Goal: Information Seeking & Learning: Learn about a topic

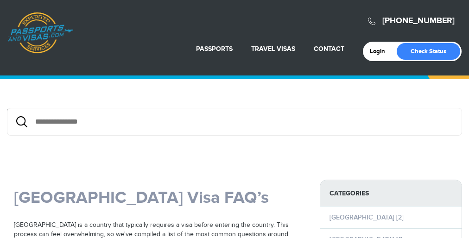
click at [234, 119] on input "text" at bounding box center [234, 122] width 455 height 28
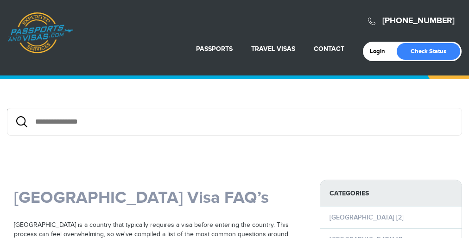
click at [234, 119] on input "text" at bounding box center [234, 122] width 455 height 28
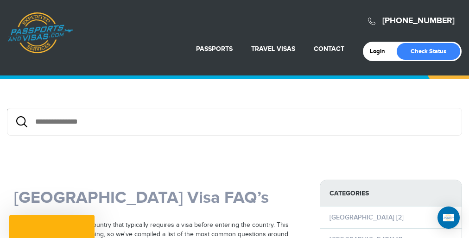
click at [234, 119] on input "text" at bounding box center [234, 122] width 455 height 28
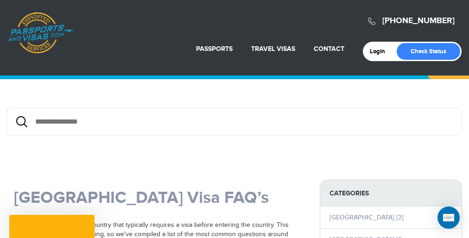
click at [234, 119] on input "text" at bounding box center [234, 122] width 455 height 28
